Goal: Task Accomplishment & Management: Use online tool/utility

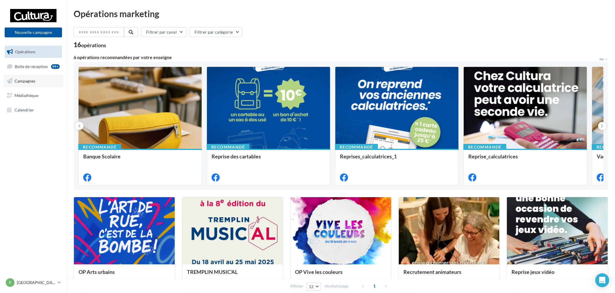
click at [37, 80] on link "Campagnes" at bounding box center [33, 81] width 60 height 12
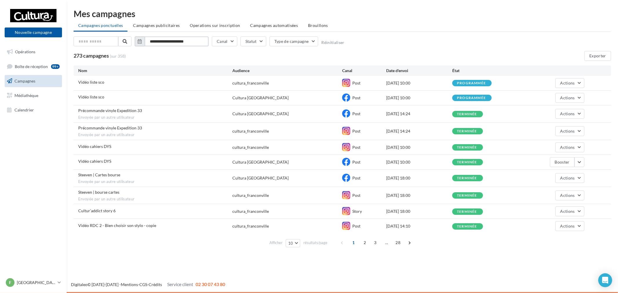
click at [188, 42] on input "**********" at bounding box center [177, 42] width 64 height 10
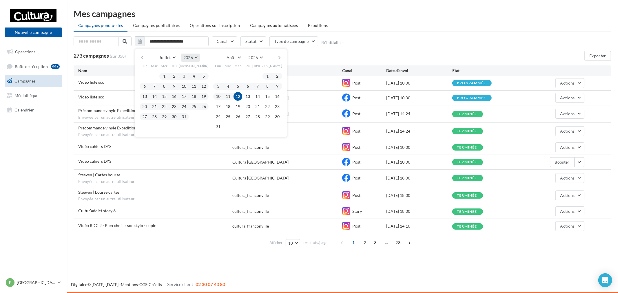
click at [182, 56] on button "2026" at bounding box center [190, 58] width 19 height 8
click at [175, 72] on button "2025" at bounding box center [179, 72] width 41 height 10
drag, startPoint x: 156, startPoint y: 77, endPoint x: 170, endPoint y: 92, distance: 19.9
click at [156, 77] on button "1" at bounding box center [154, 76] width 9 height 9
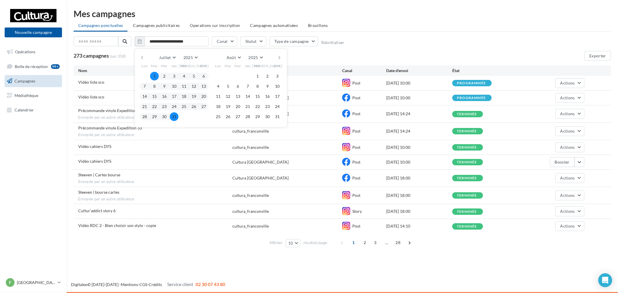
click at [173, 117] on button "31" at bounding box center [174, 116] width 9 height 9
type input "**********"
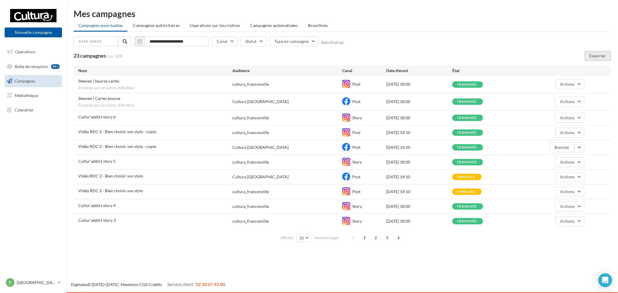
click at [596, 57] on button "Exporter" at bounding box center [597, 56] width 27 height 10
click at [49, 284] on p "[GEOGRAPHIC_DATA]" at bounding box center [36, 283] width 39 height 6
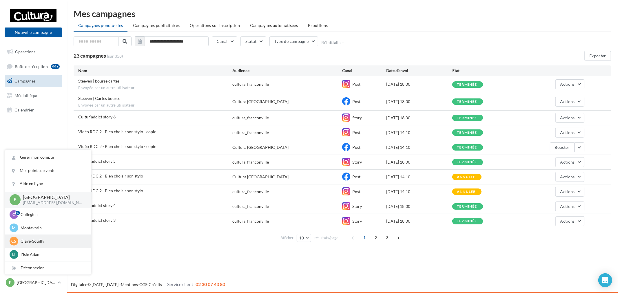
click at [38, 238] on p "Claye-Souilly" at bounding box center [53, 241] width 64 height 6
